Goal: Task Accomplishment & Management: Use online tool/utility

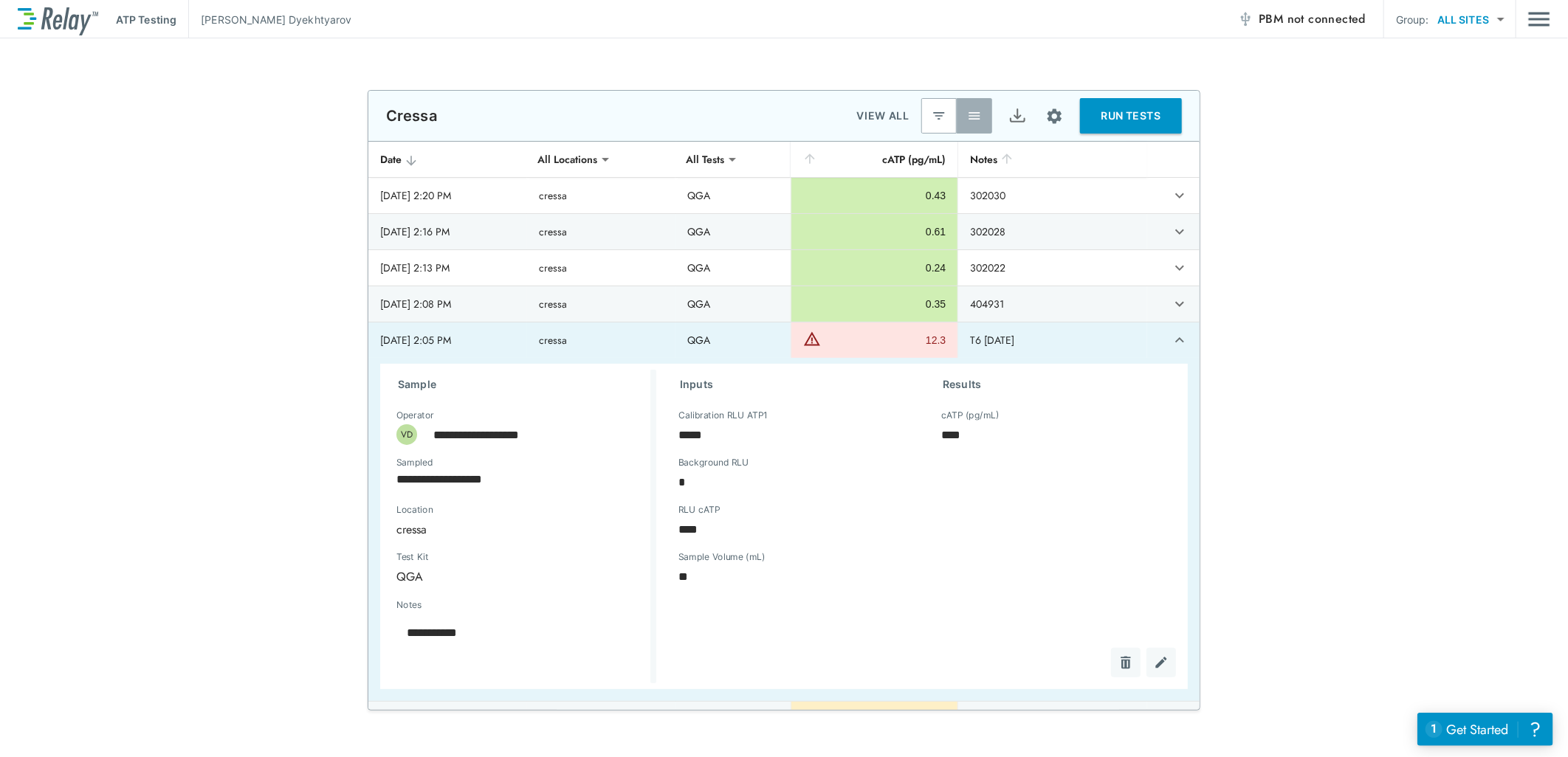
click at [1497, 16] on body "**********" at bounding box center [784, 378] width 1568 height 757
click at [1470, 52] on li "TEST+ANALYZE SITES" at bounding box center [1480, 57] width 153 height 27
click at [1436, 21] on div at bounding box center [784, 378] width 1568 height 757
click at [1494, 17] on body "**********" at bounding box center [784, 378] width 1568 height 757
type input "*********"
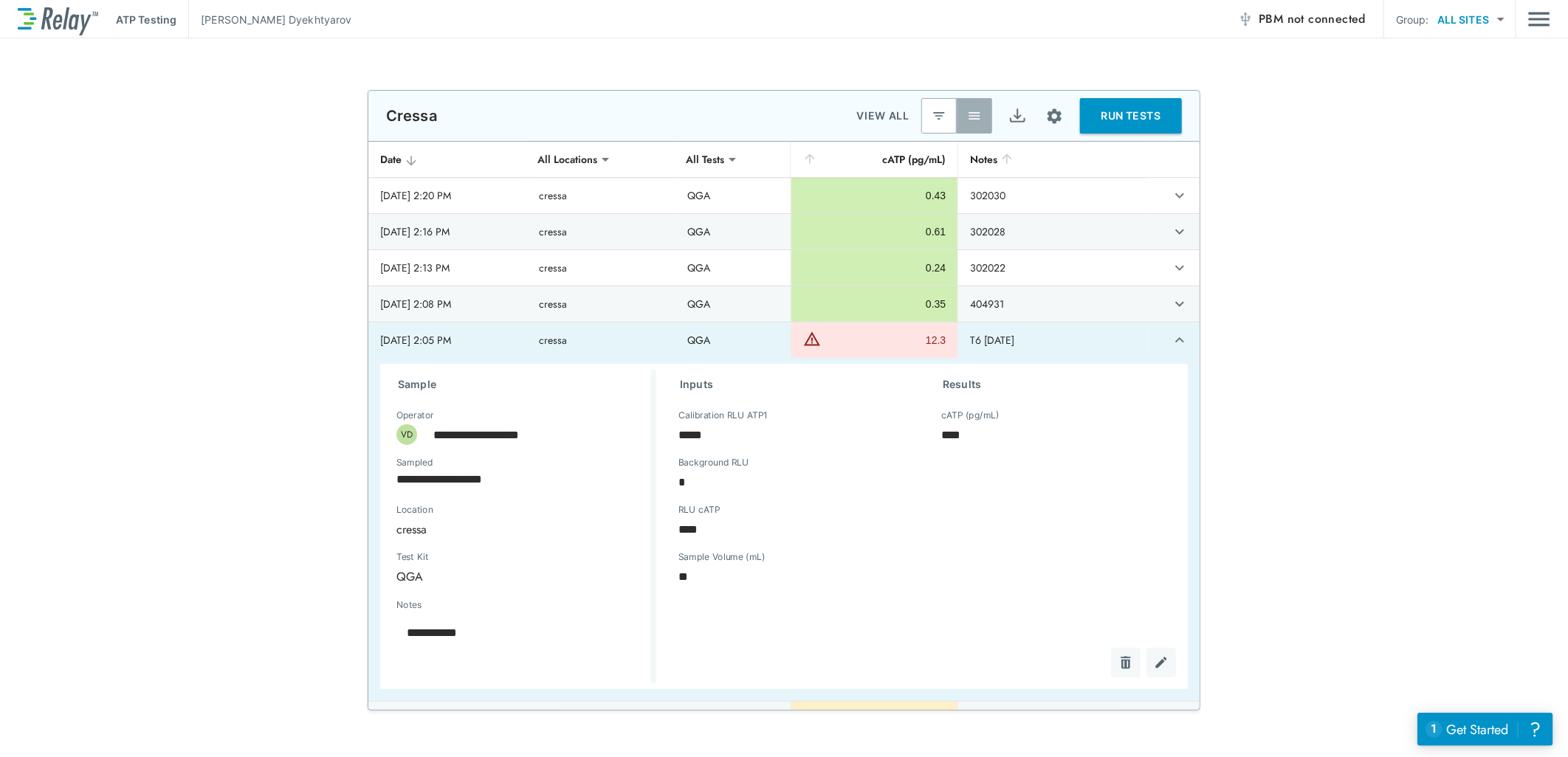
drag, startPoint x: 1189, startPoint y: 167, endPoint x: 1198, endPoint y: 180, distance: 15.8
click at [1190, 152] on div at bounding box center [784, 378] width 1568 height 757
drag, startPoint x: 1188, startPoint y: 165, endPoint x: 916, endPoint y: 190, distance: 273.1
click at [1187, 162] on div at bounding box center [784, 378] width 1568 height 757
drag, startPoint x: 1153, startPoint y: 197, endPoint x: 1162, endPoint y: 194, distance: 9.5
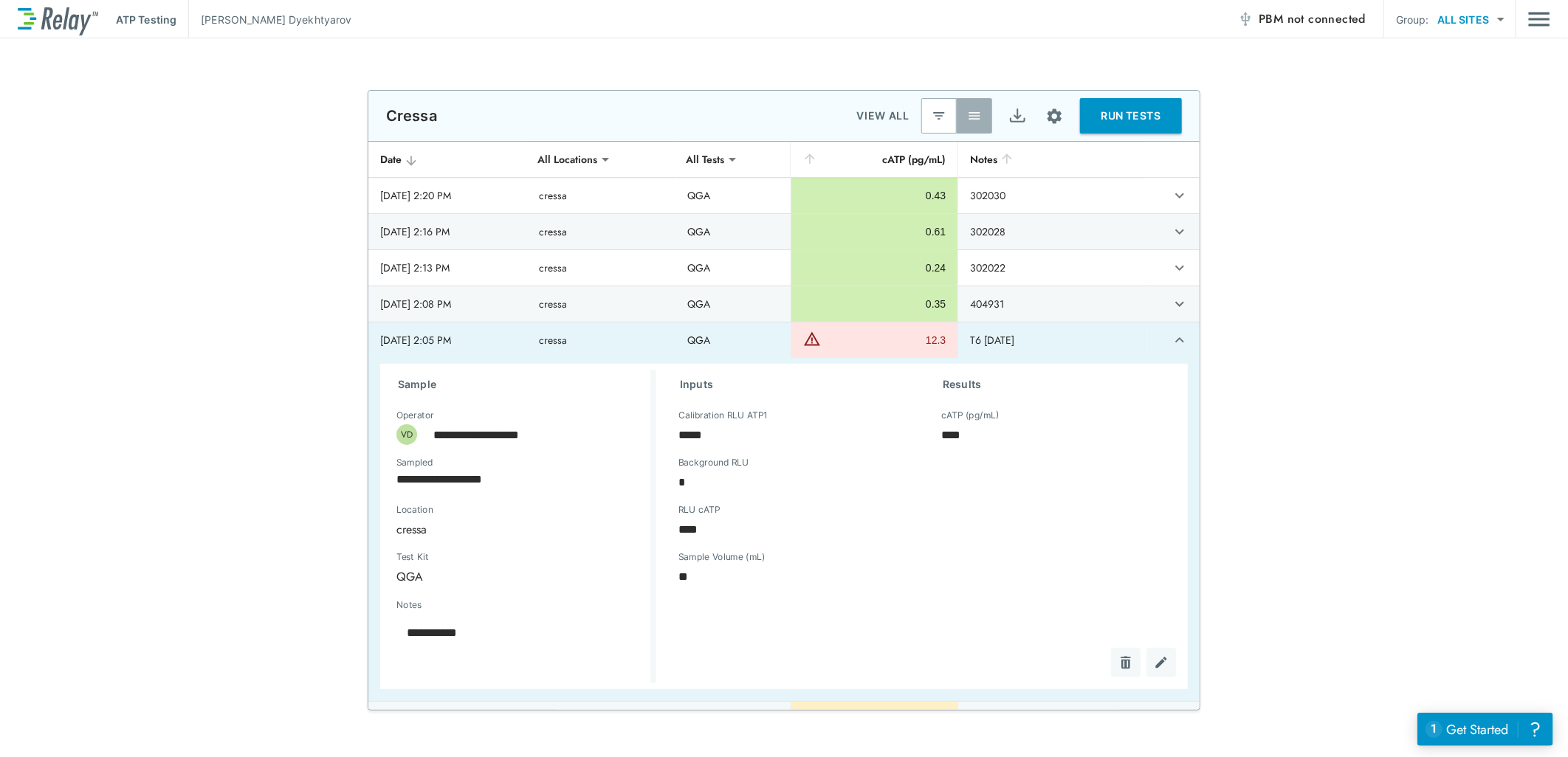
click at [1153, 197] on div at bounding box center [784, 378] width 1568 height 757
click at [1176, 194] on icon "expand row" at bounding box center [1180, 196] width 9 height 5
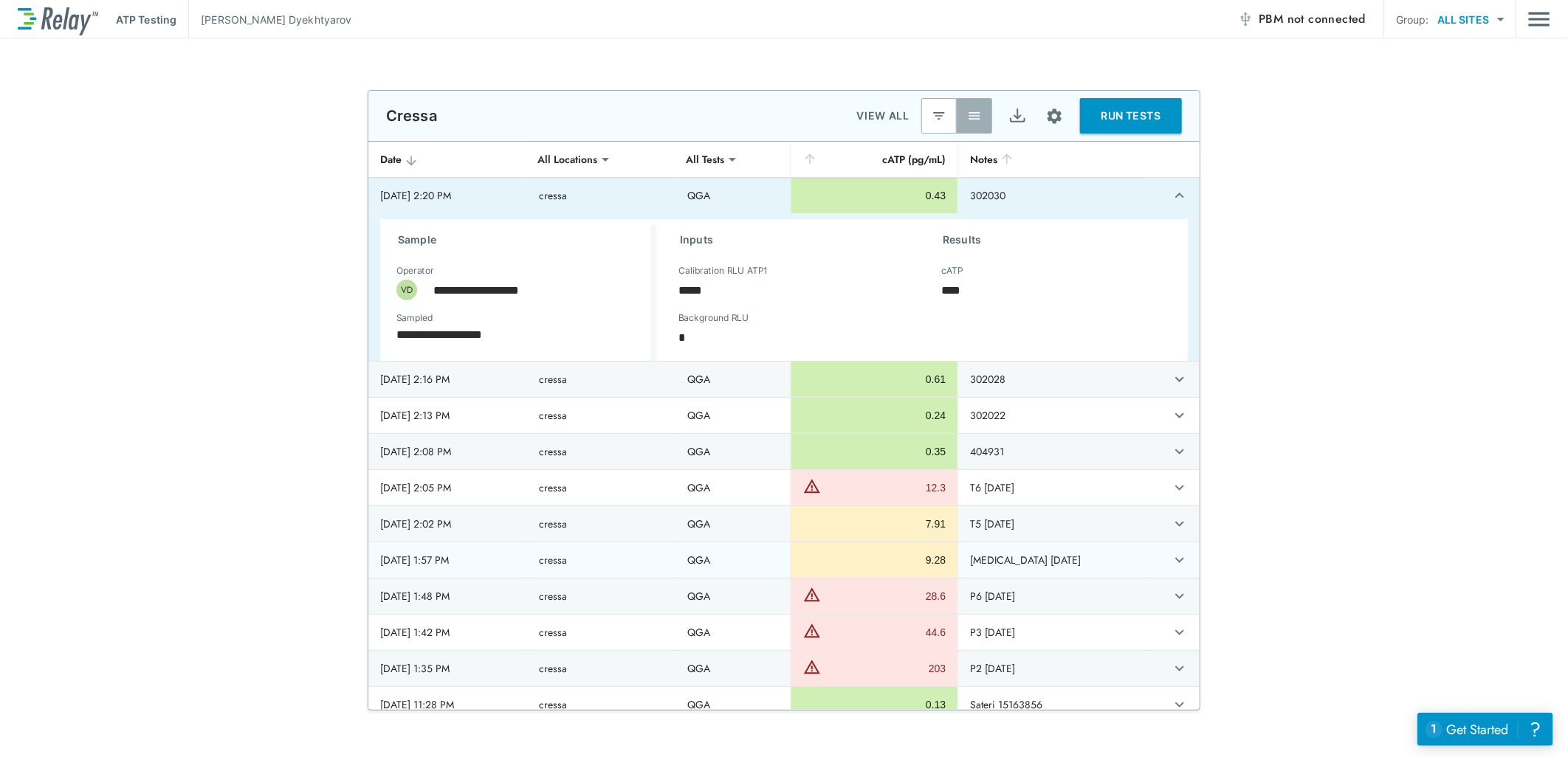
click at [931, 115] on img "button" at bounding box center [939, 116] width 15 height 15
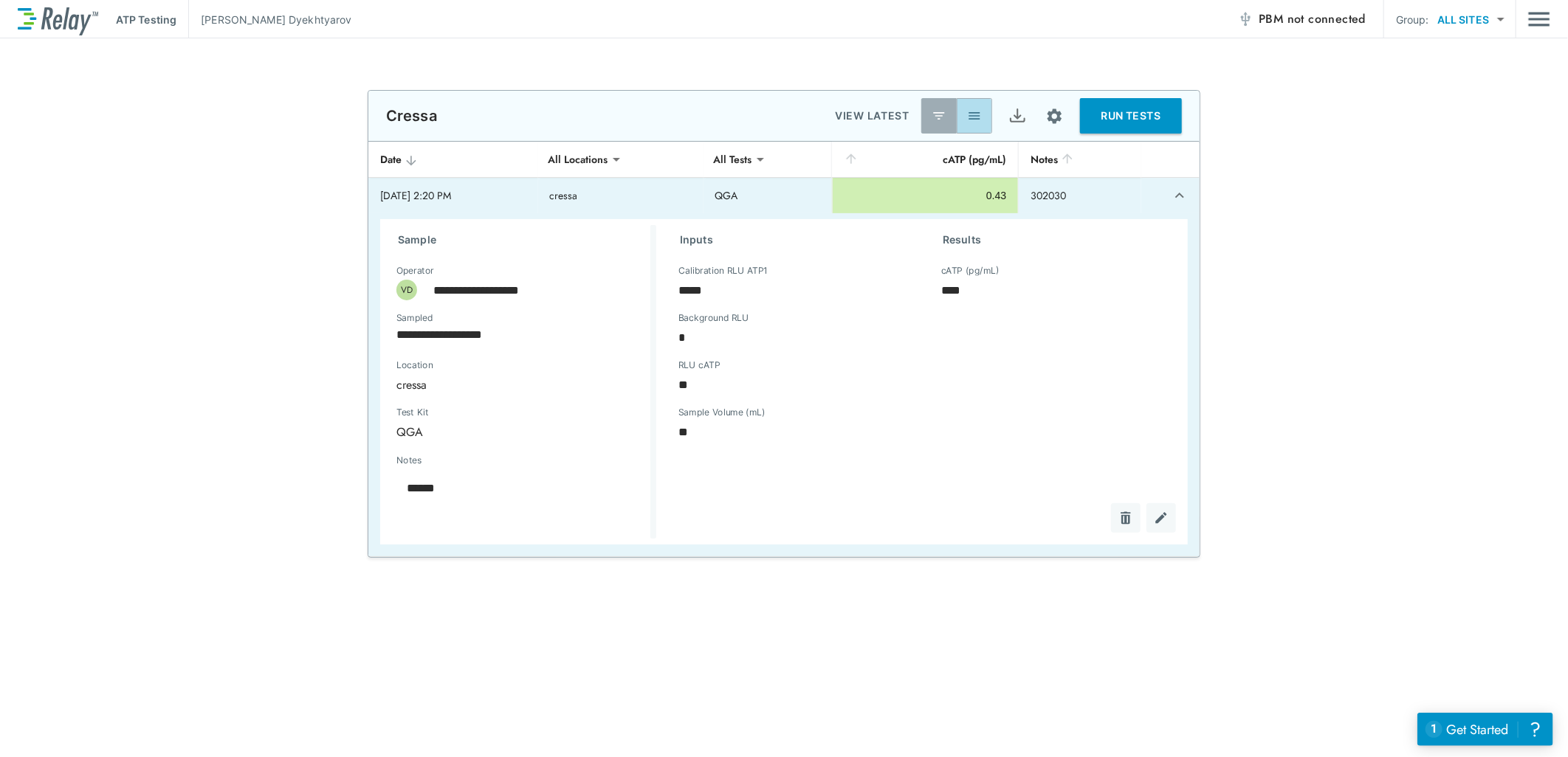
click at [977, 120] on img "button" at bounding box center [975, 116] width 15 height 15
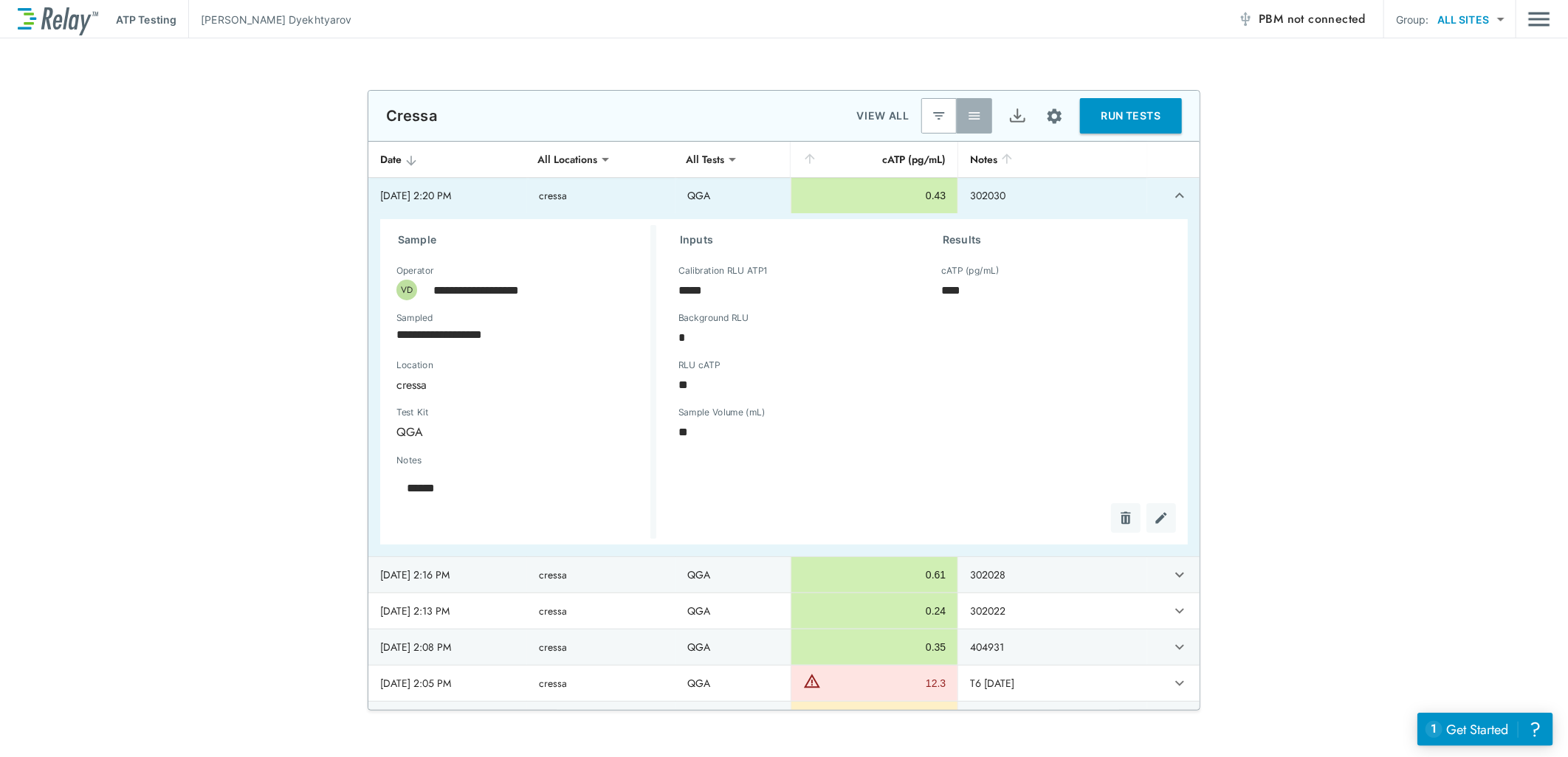
type textarea "*"
click at [1171, 190] on icon "expand row" at bounding box center [1180, 196] width 18 height 18
